Goal: Register for event/course

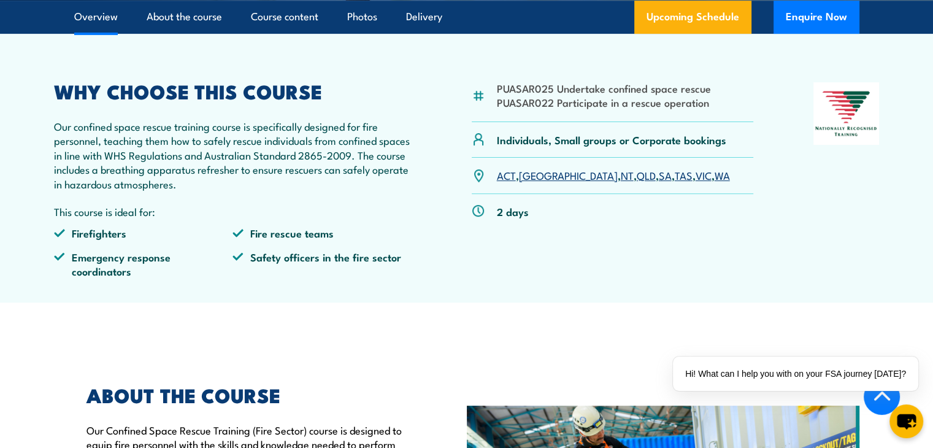
scroll to position [429, 0]
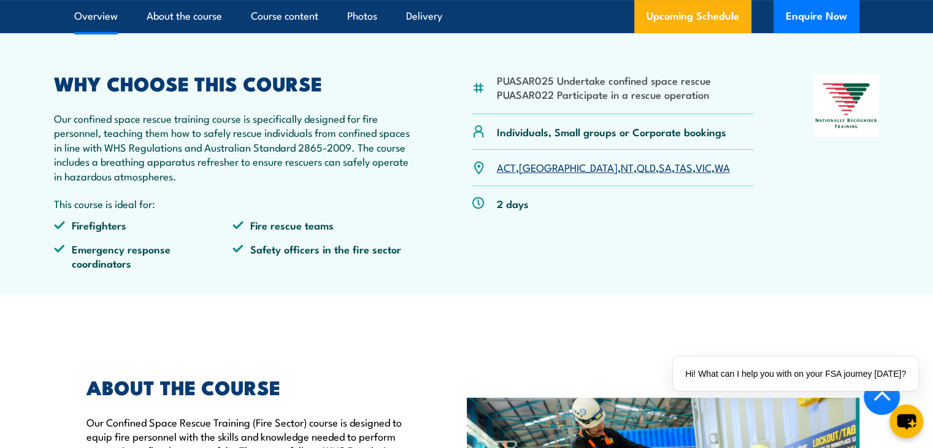
click at [715, 174] on link "WA" at bounding box center [722, 166] width 15 height 15
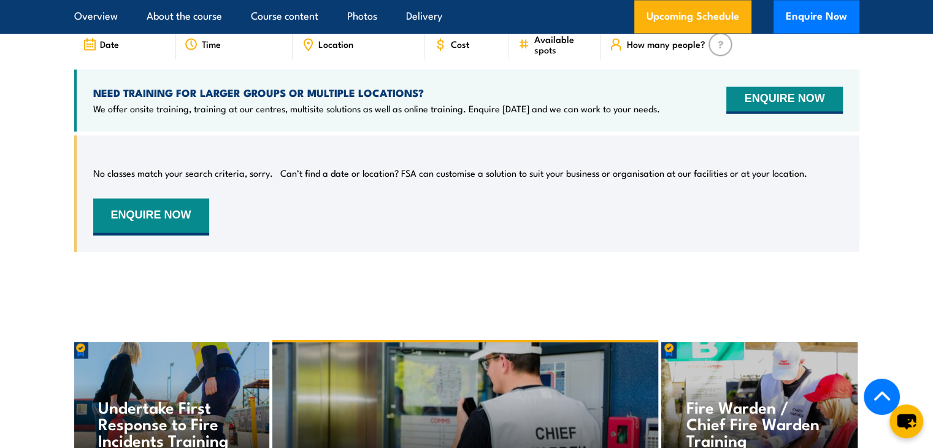
scroll to position [1899, 0]
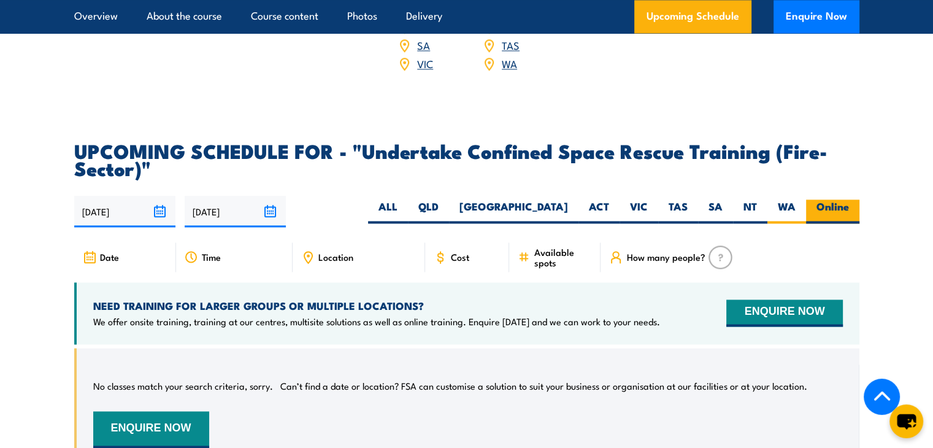
click at [834, 201] on label "Online" at bounding box center [832, 211] width 53 height 24
click at [849, 201] on input "Online" at bounding box center [853, 203] width 8 height 8
radio input "true"
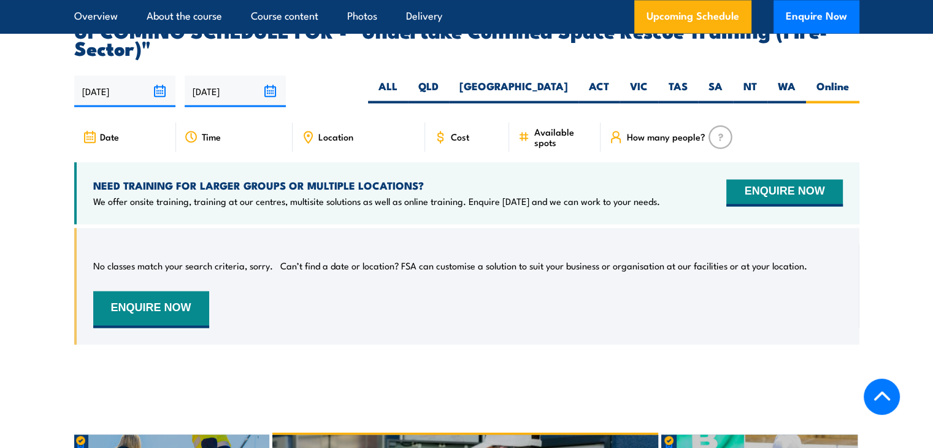
scroll to position [2022, 0]
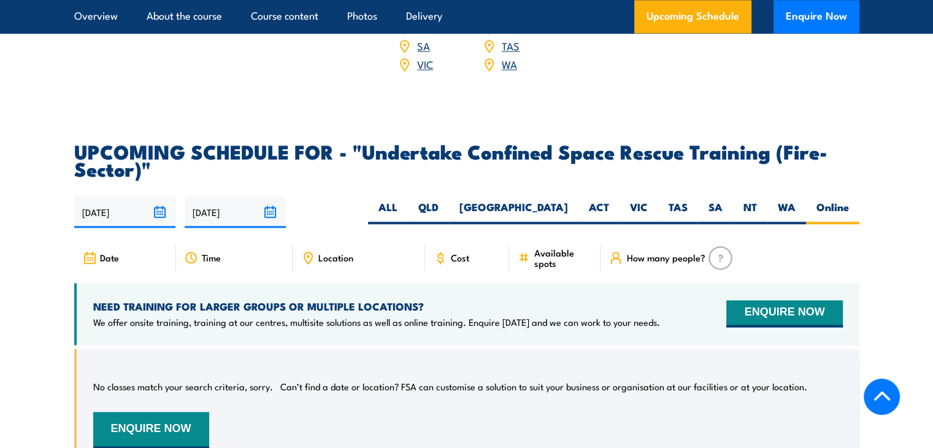
scroll to position [1899, 0]
